Goal: Task Accomplishment & Management: Use online tool/utility

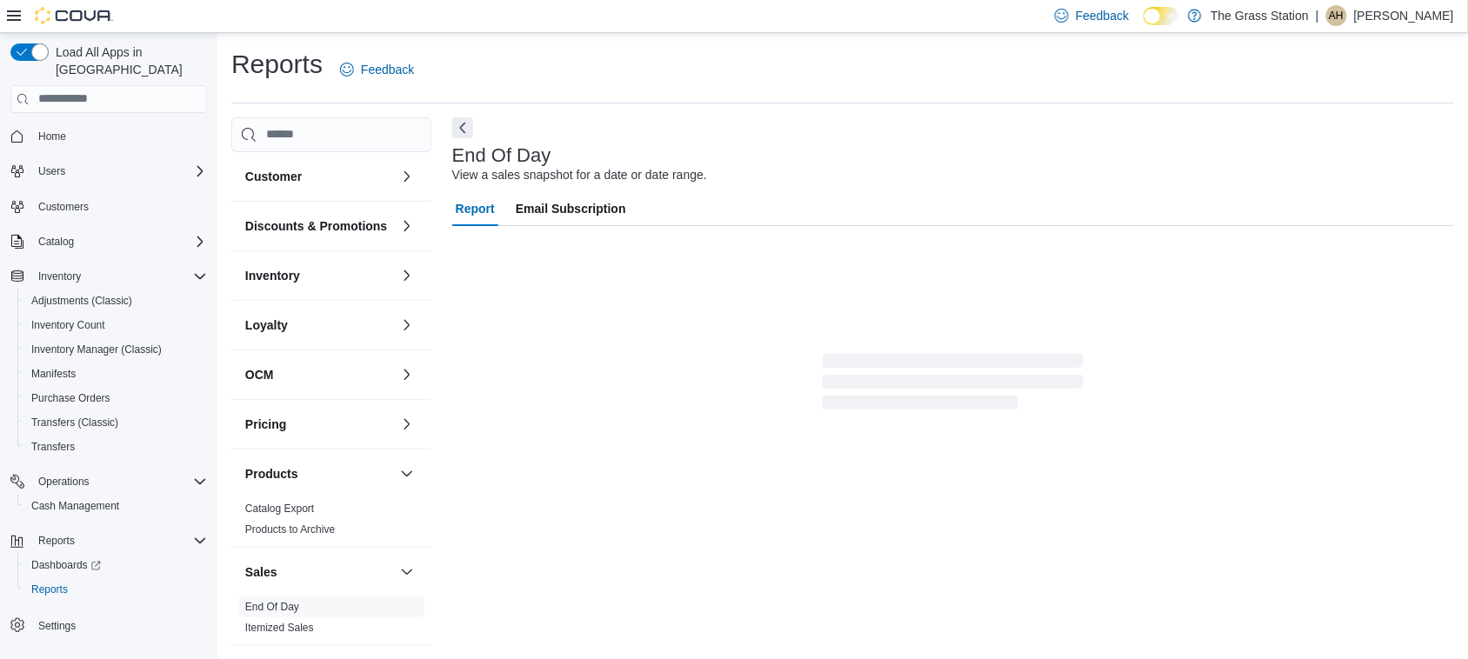
scroll to position [1, 0]
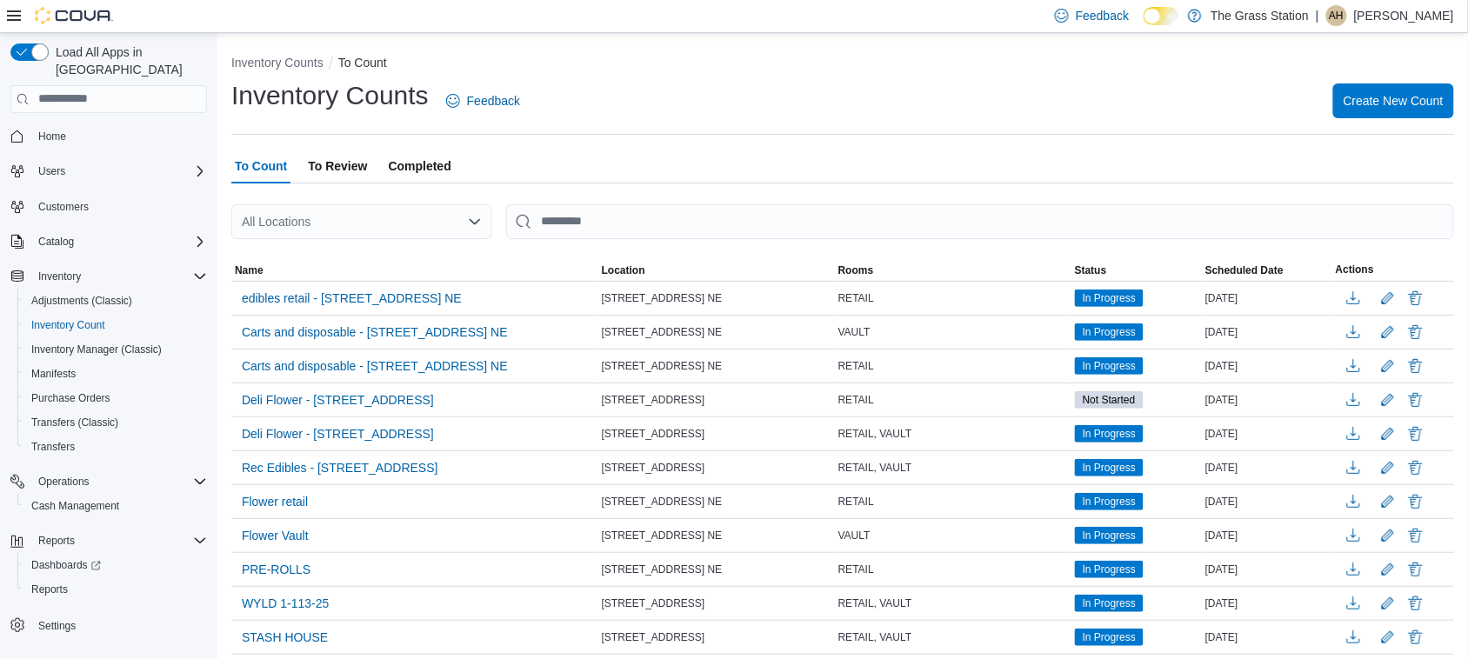
click at [318, 228] on div "All Locations" at bounding box center [361, 221] width 261 height 35
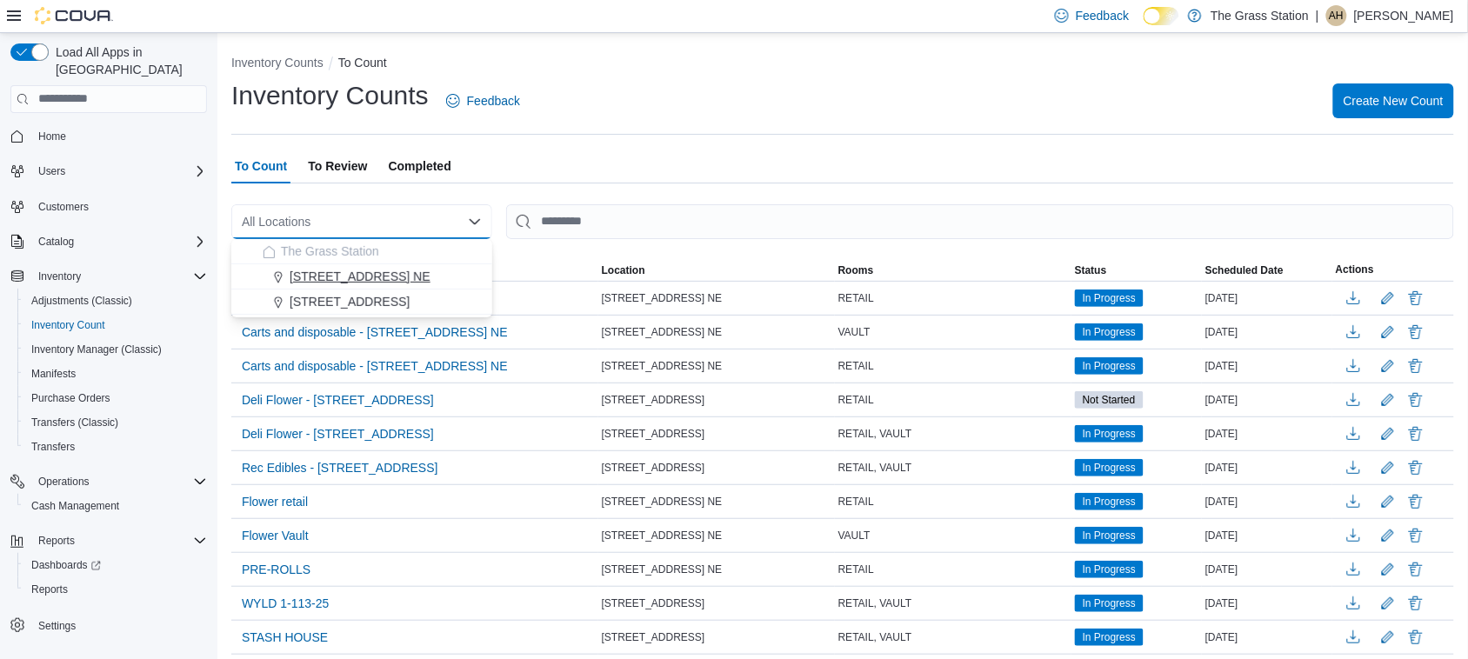
click at [323, 280] on span "[STREET_ADDRESS] NE" at bounding box center [360, 276] width 141 height 17
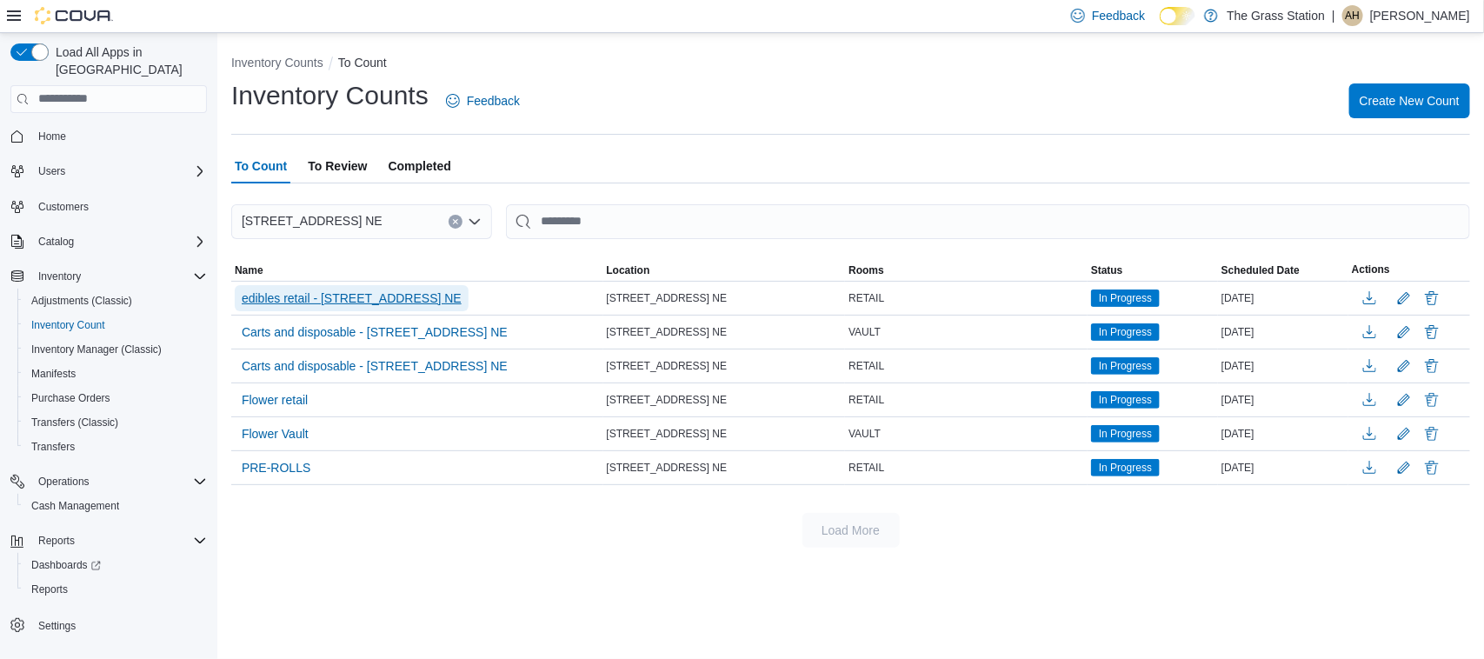
click at [356, 298] on span "edibles retail - [STREET_ADDRESS] NE" at bounding box center [352, 298] width 220 height 17
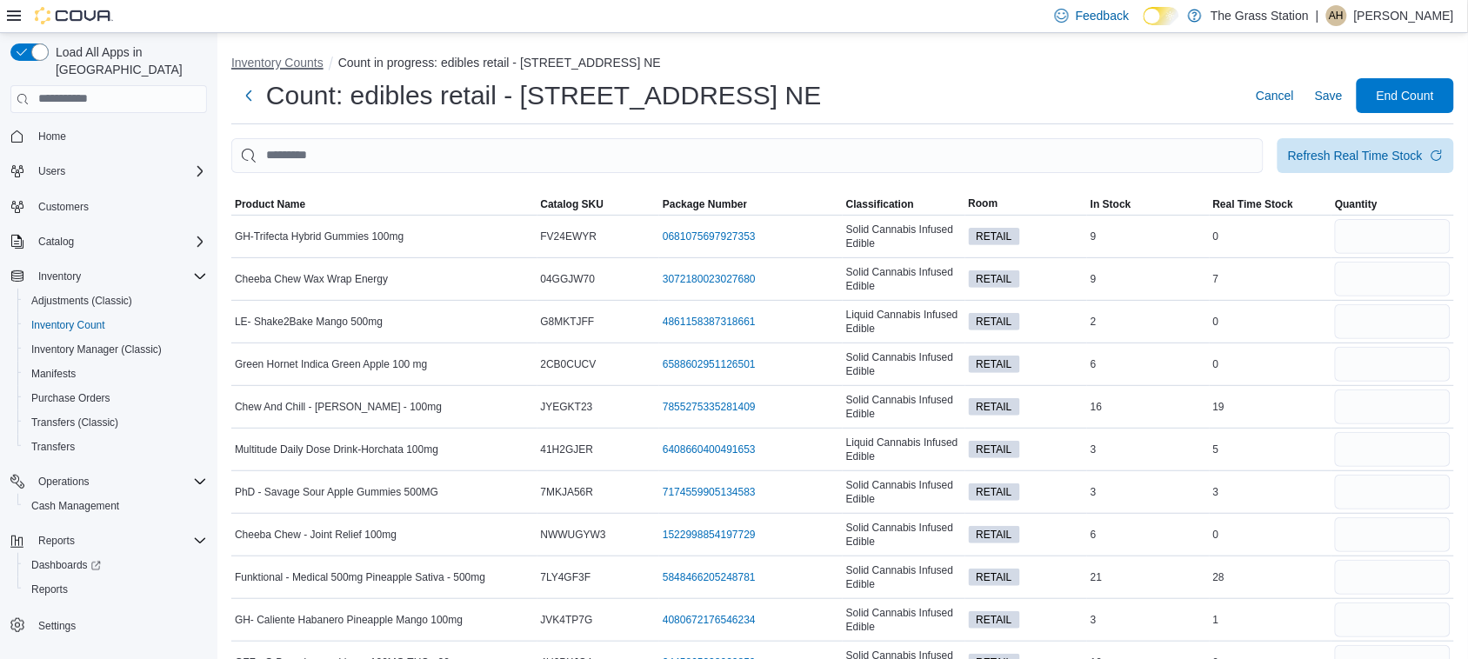
click at [275, 63] on button "Inventory Counts" at bounding box center [277, 63] width 92 height 14
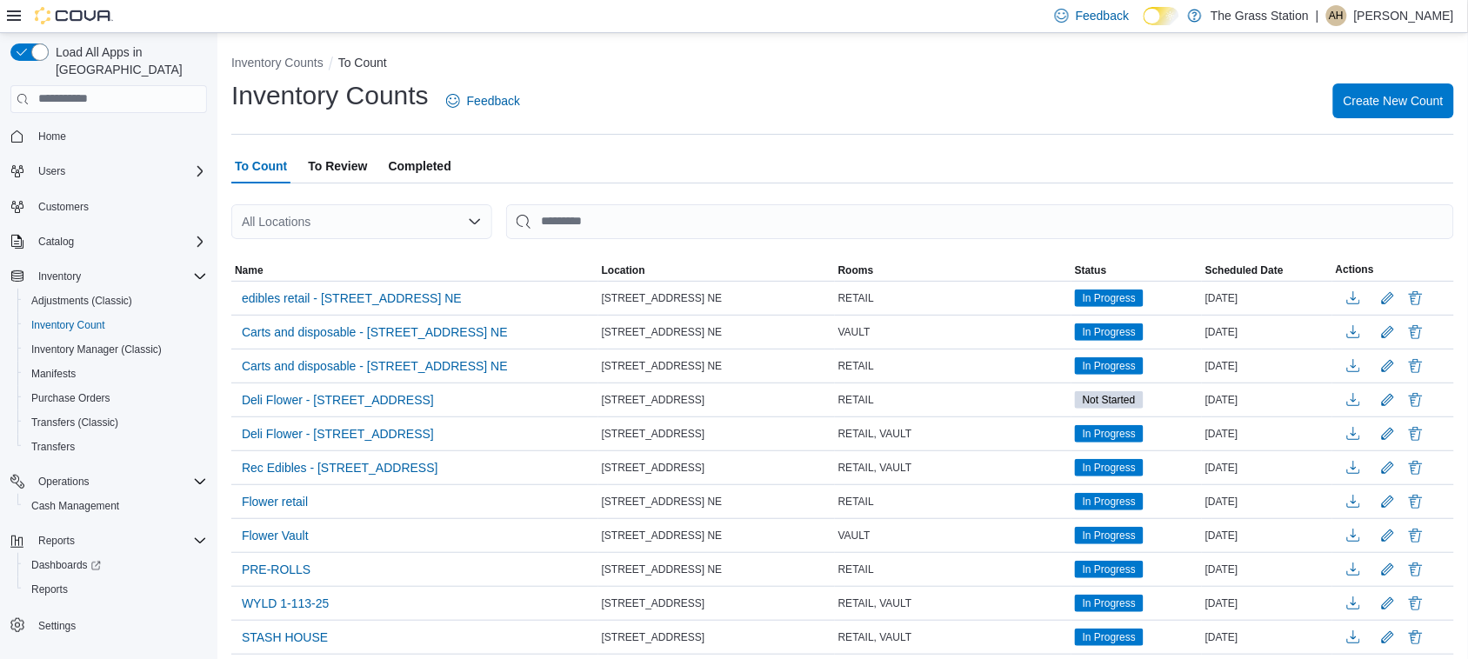
click at [349, 219] on div "All Locations" at bounding box center [361, 221] width 261 height 35
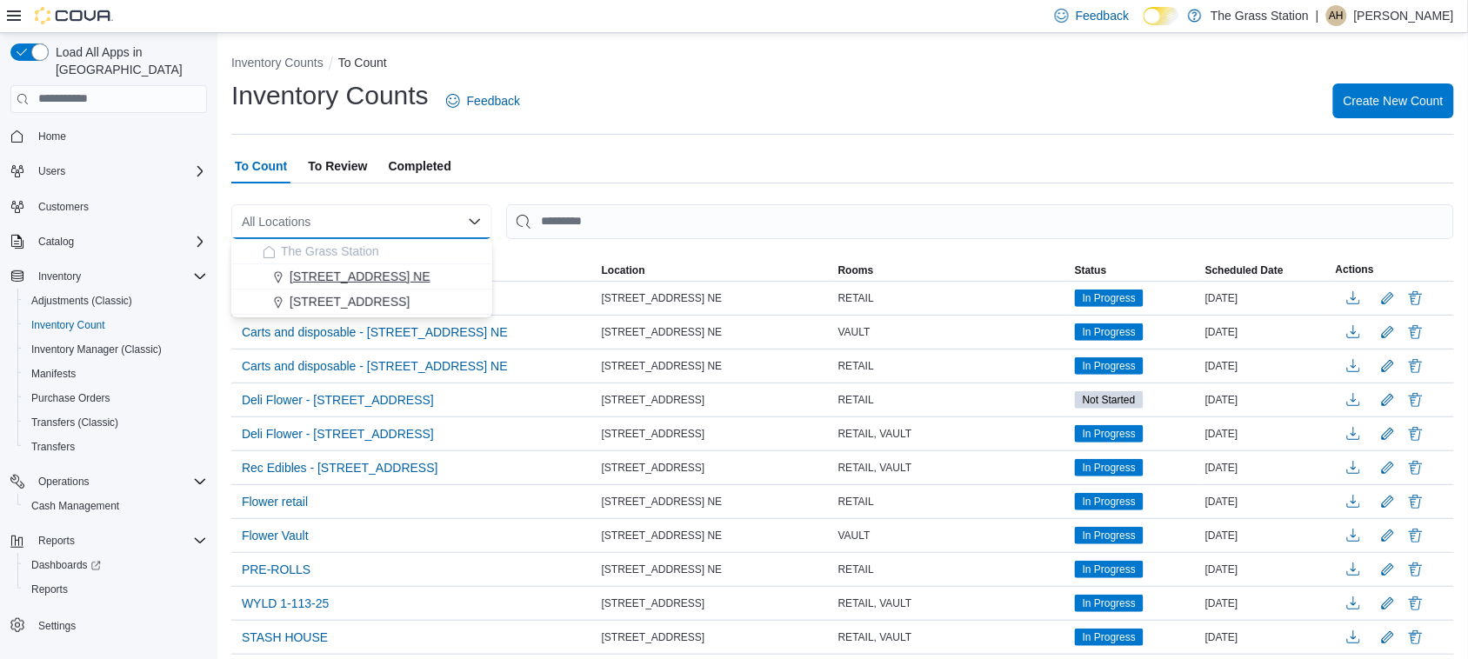
click at [341, 270] on span "[STREET_ADDRESS] NE" at bounding box center [360, 276] width 141 height 17
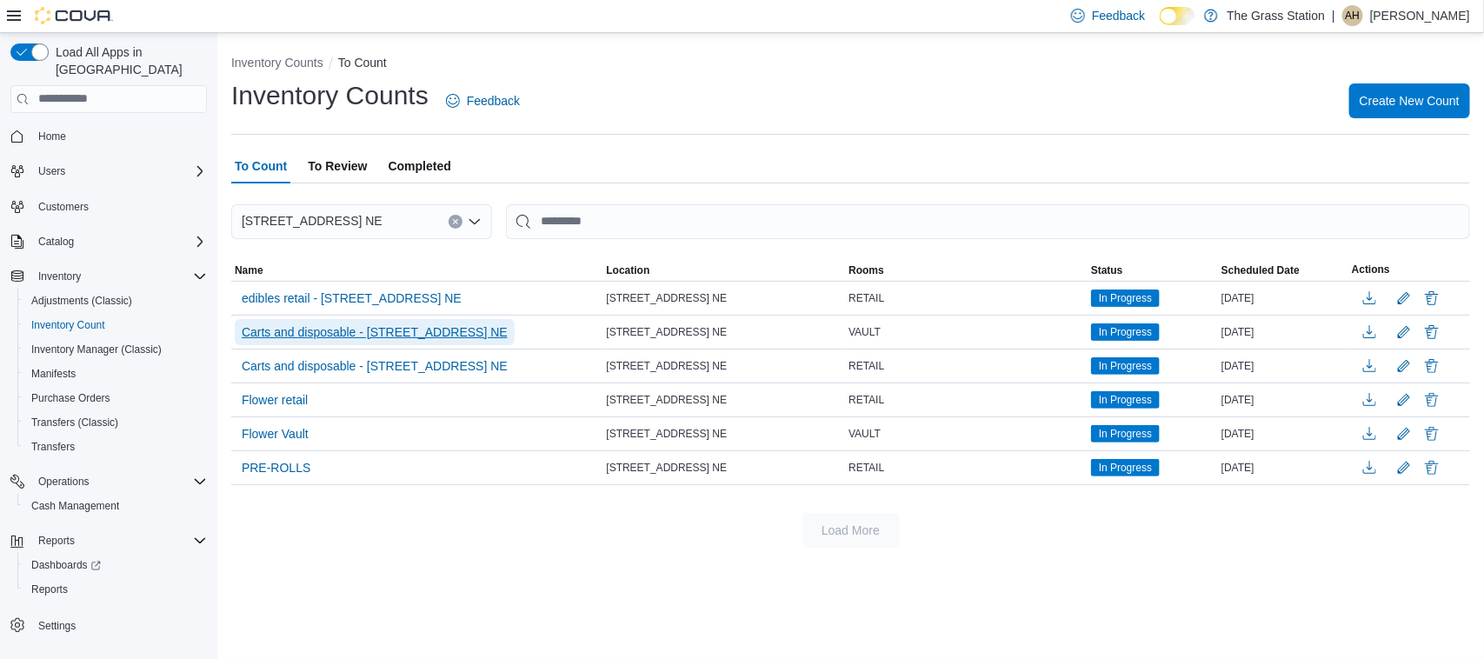
click at [352, 336] on span "Carts and disposable - [STREET_ADDRESS] NE" at bounding box center [375, 331] width 266 height 17
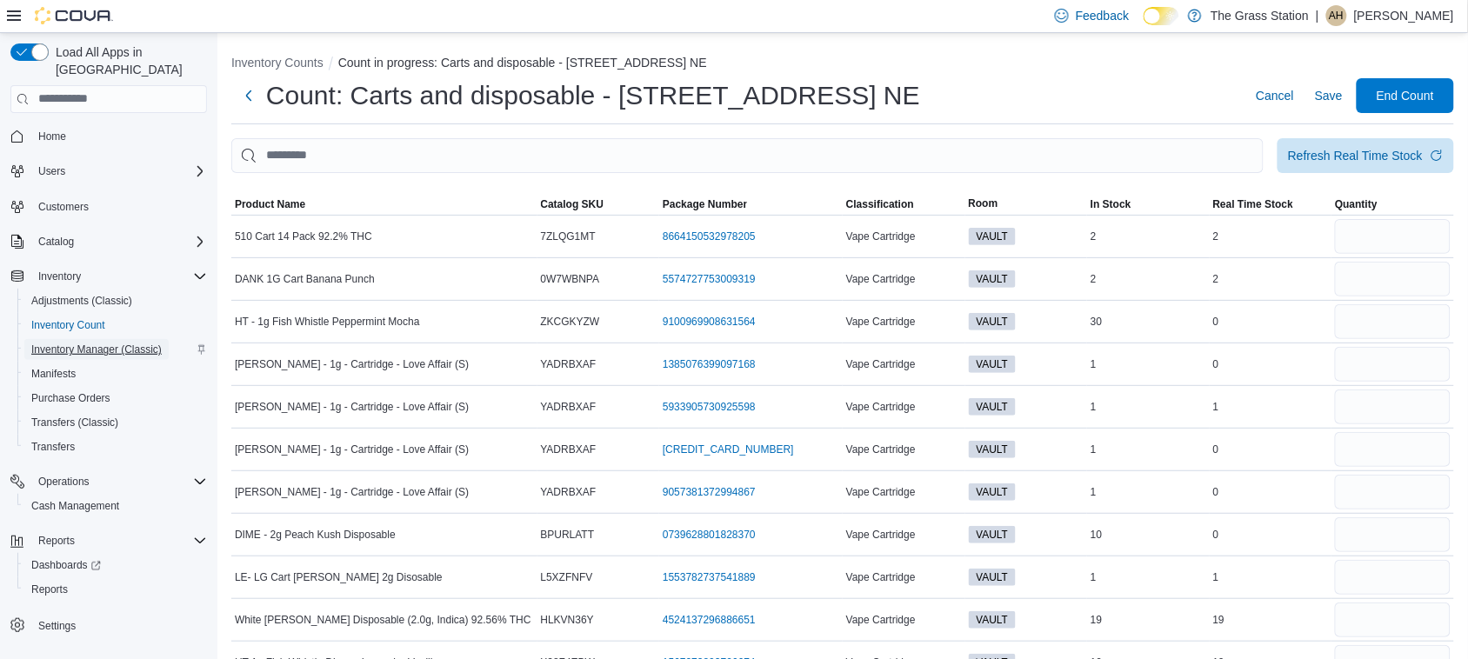
click at [89, 343] on span "Inventory Manager (Classic)" at bounding box center [96, 350] width 130 height 14
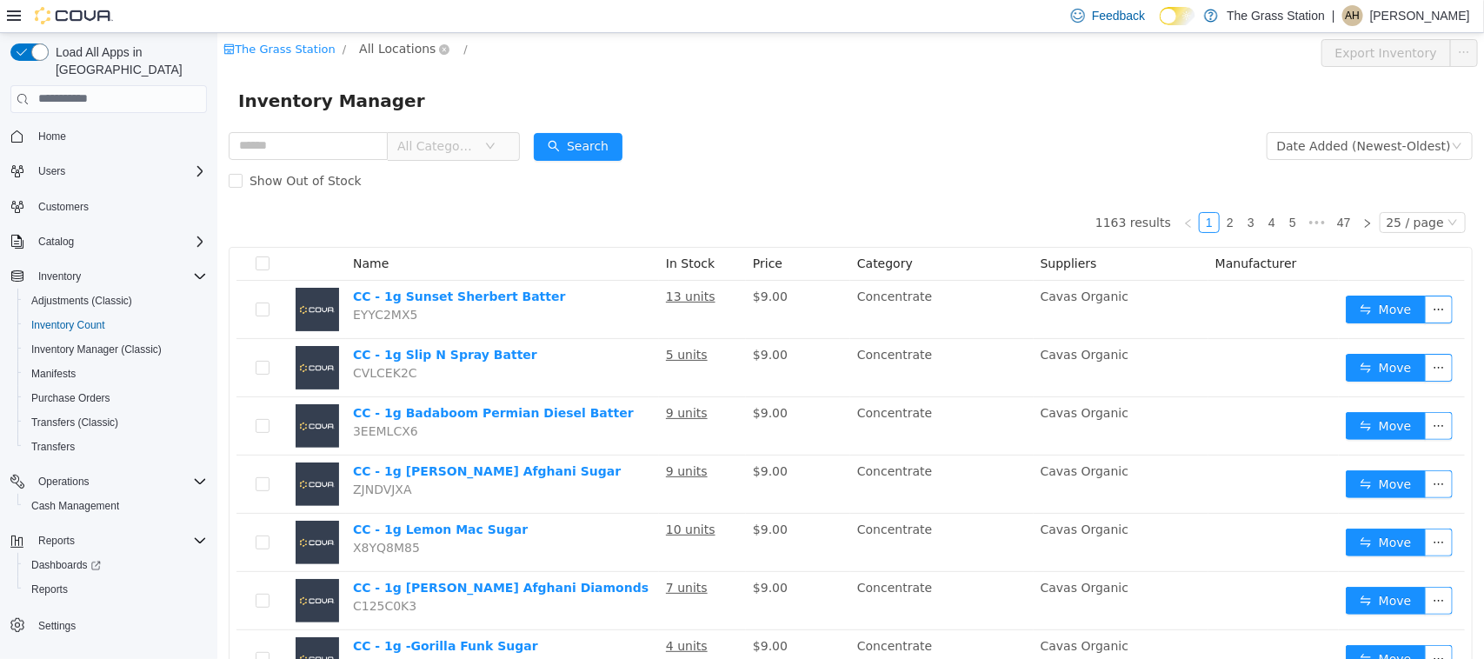
click at [379, 47] on span "All Locations" at bounding box center [396, 47] width 77 height 19
click at [425, 136] on span "[STREET_ADDRESS] NE" at bounding box center [457, 142] width 142 height 14
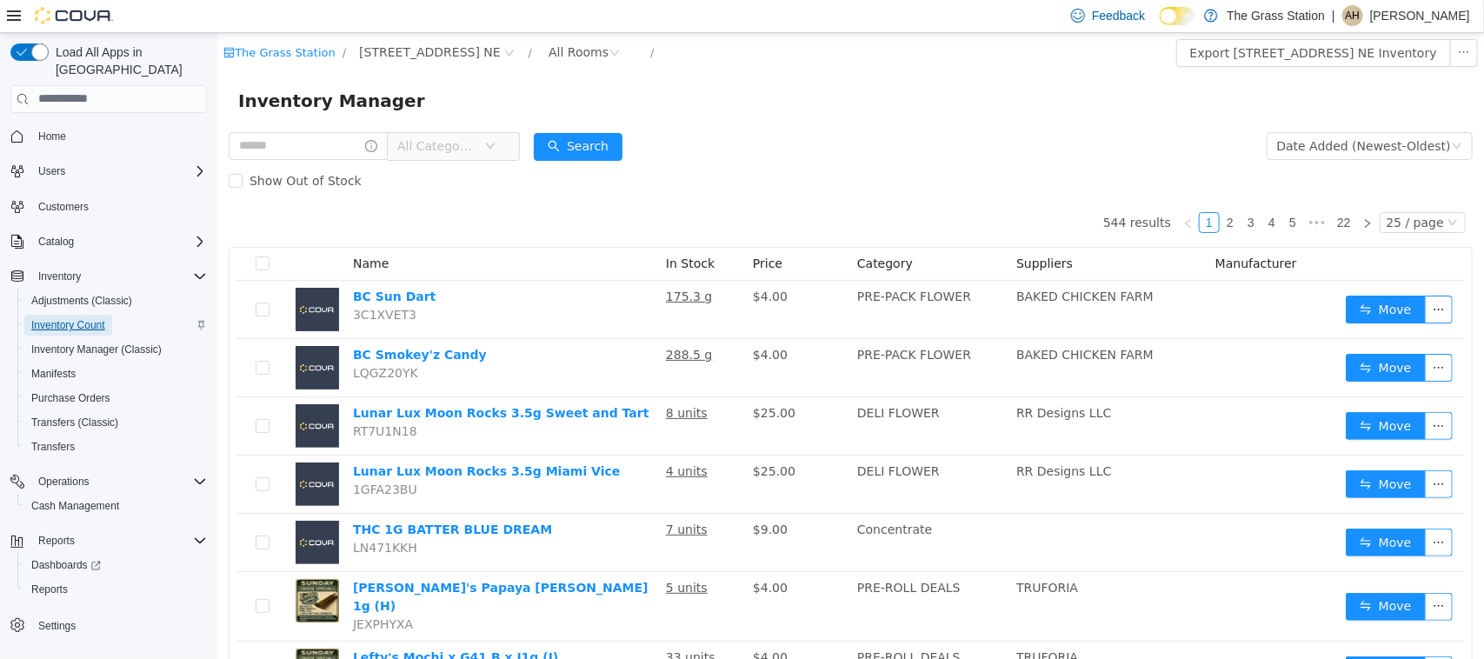
click at [71, 318] on span "Inventory Count" at bounding box center [68, 325] width 74 height 14
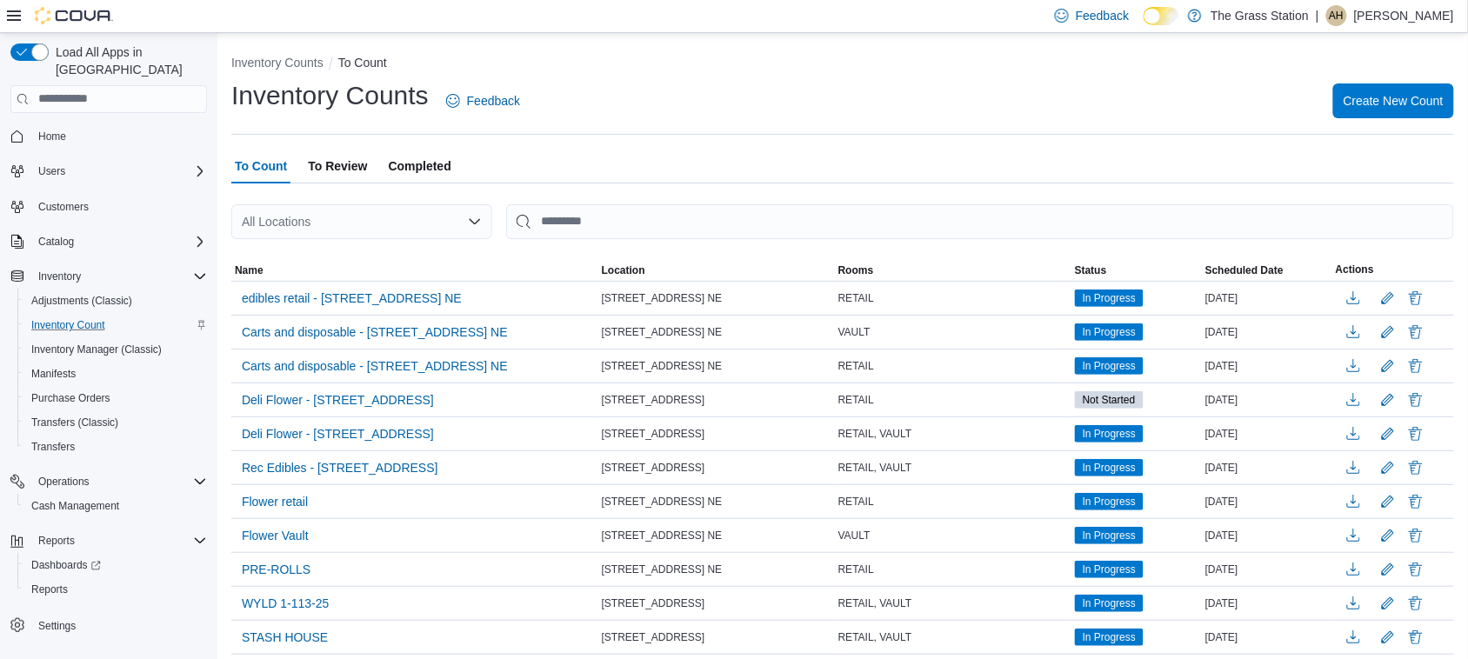
click at [313, 228] on div "All Locations" at bounding box center [361, 221] width 261 height 35
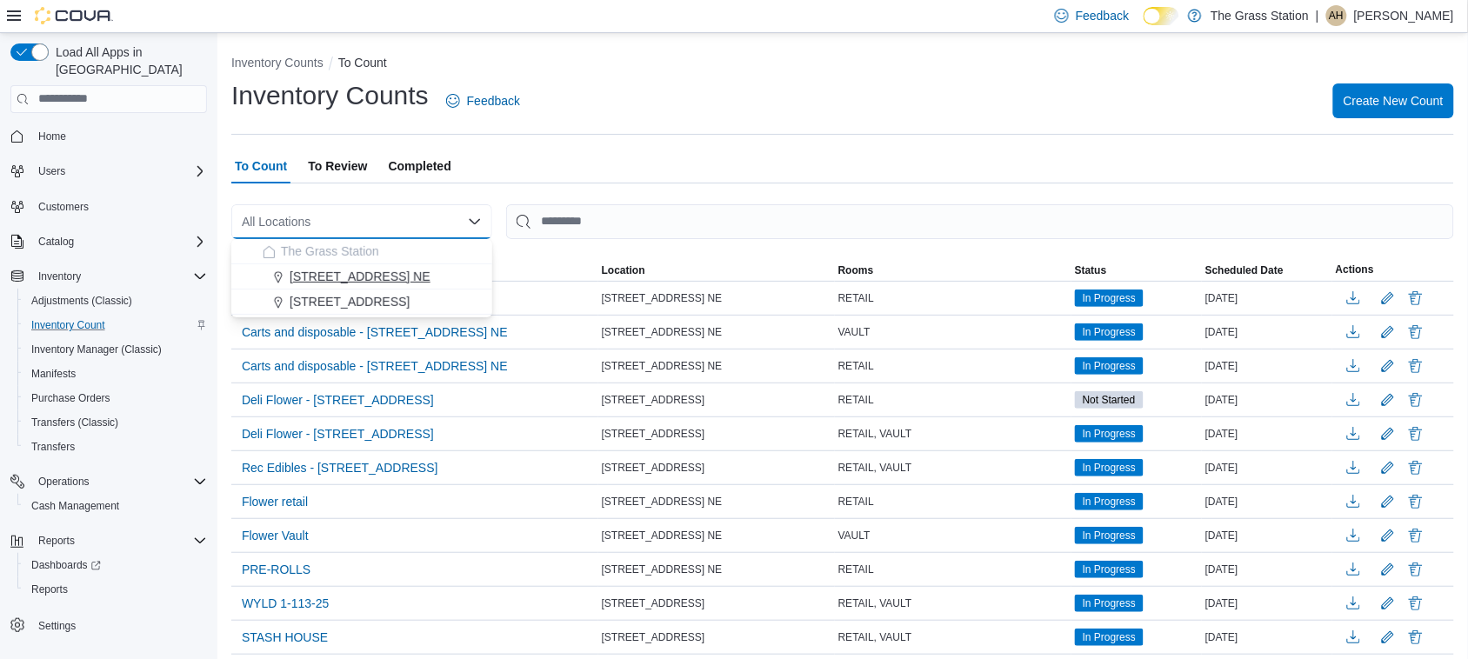
click at [348, 278] on span "[STREET_ADDRESS] NE" at bounding box center [360, 276] width 141 height 17
